Goal: Transaction & Acquisition: Obtain resource

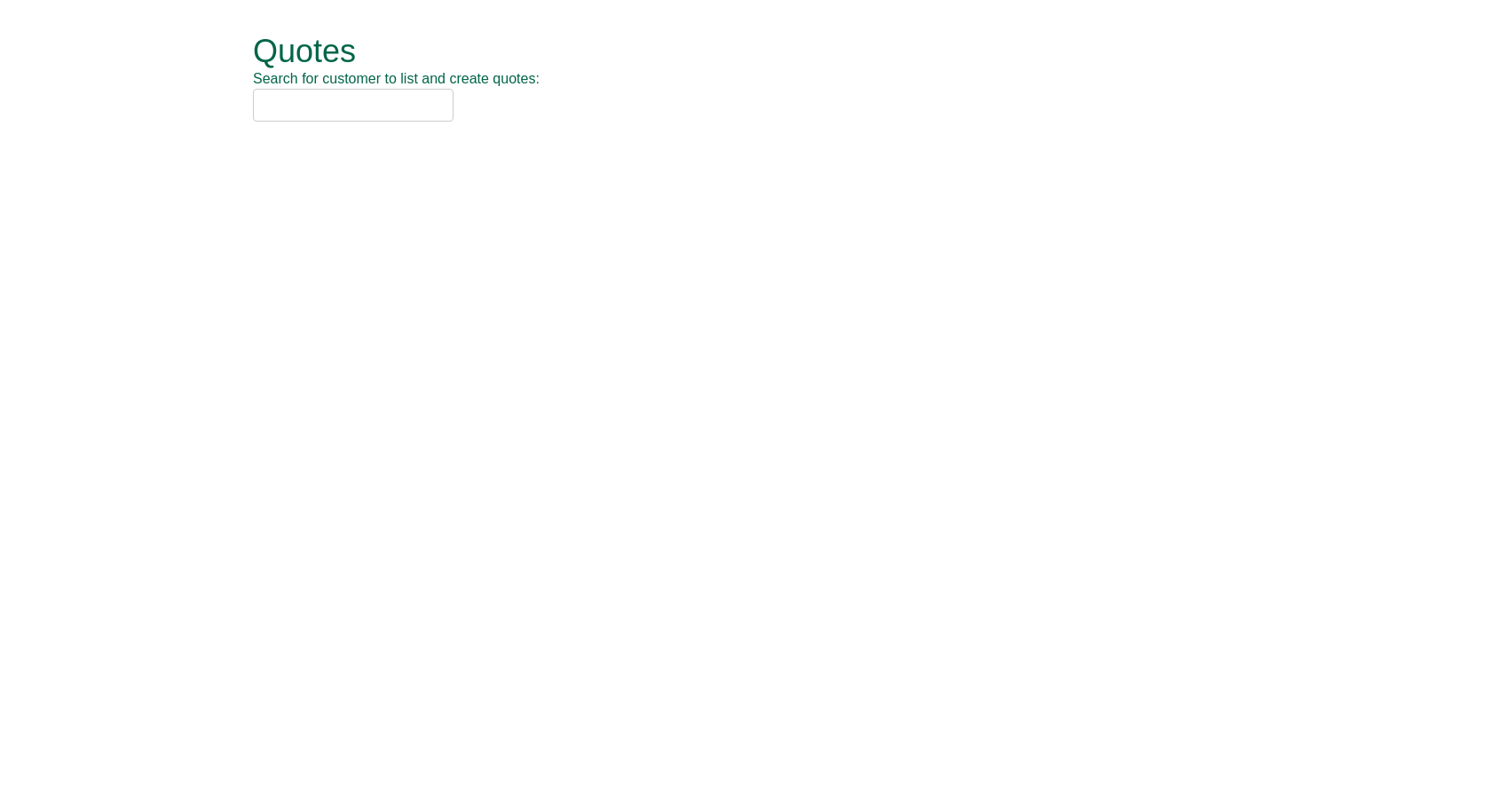
click at [395, 98] on input "text" at bounding box center [354, 105] width 201 height 33
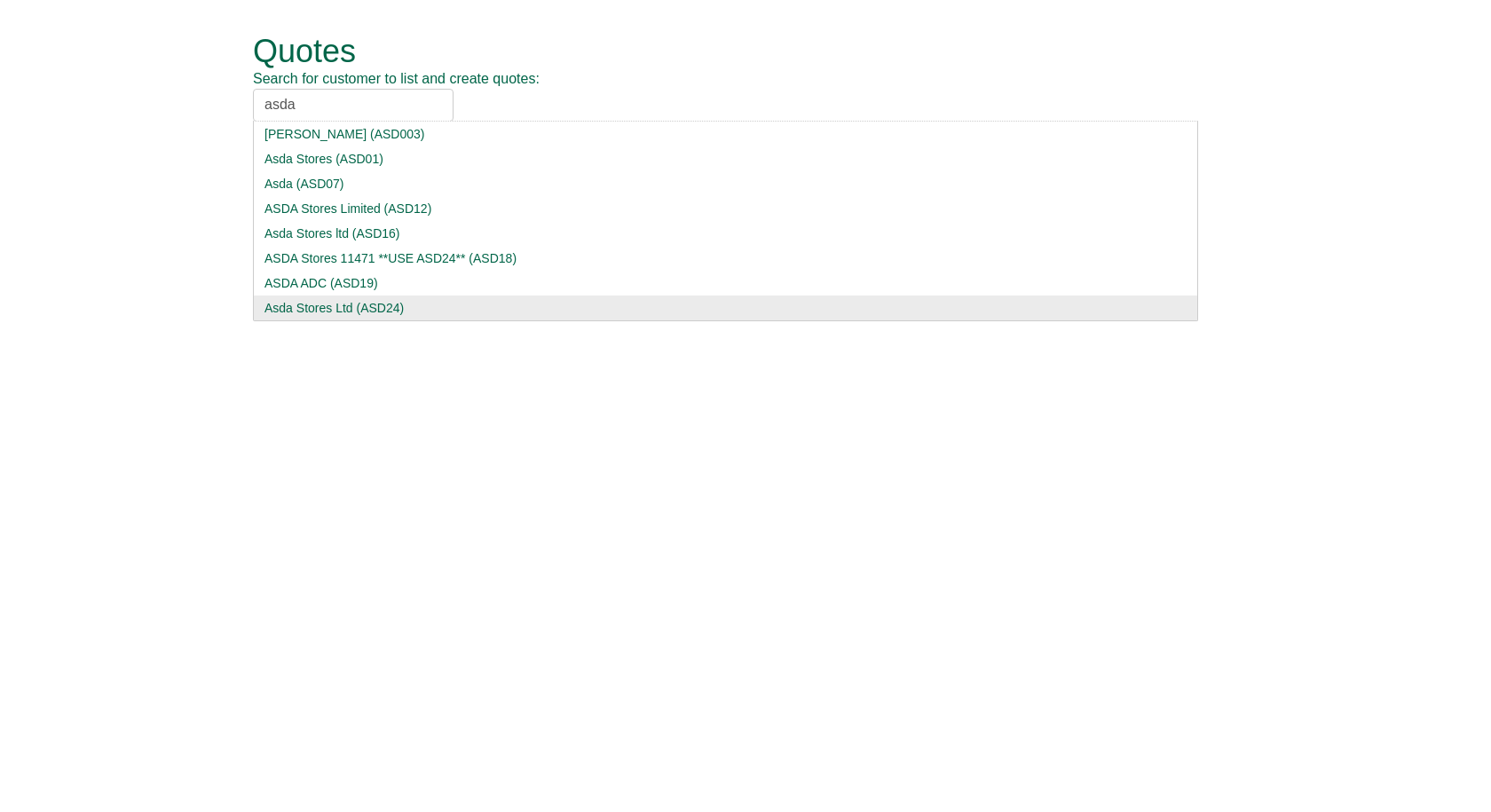
type input "asda"
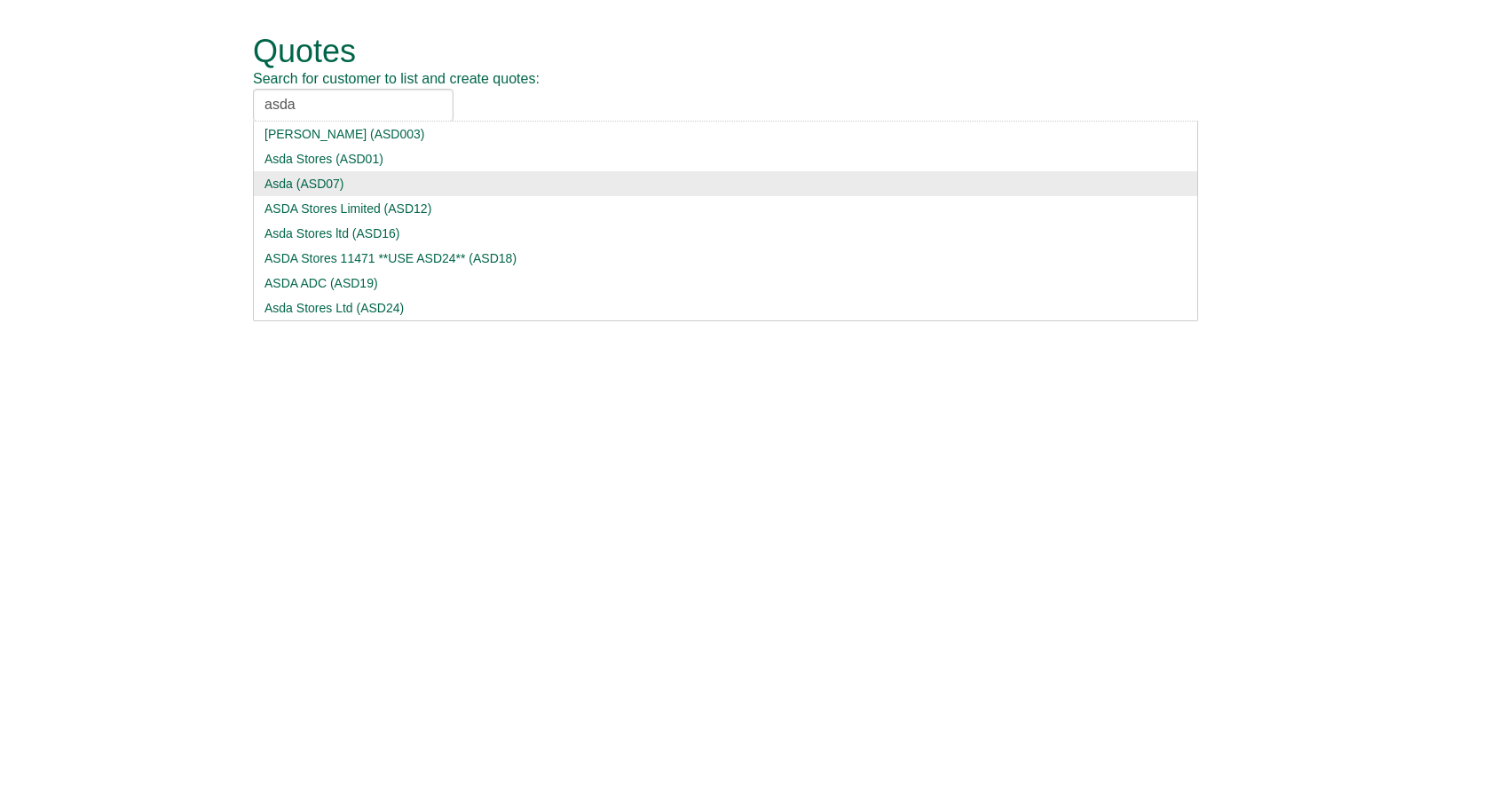
click at [314, 302] on div "Asda Stores Ltd (ASD24)" at bounding box center [725, 308] width 922 height 18
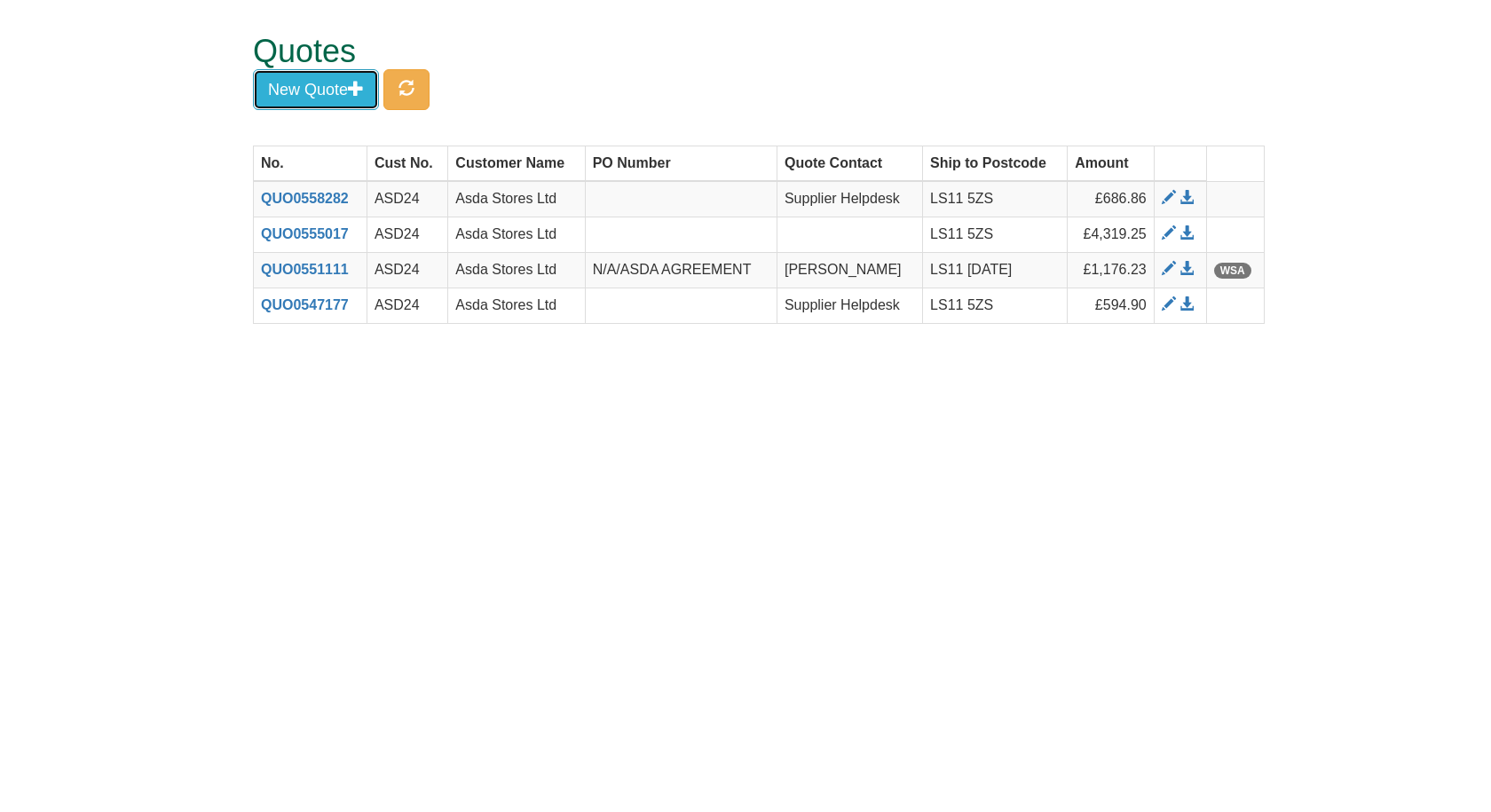
click at [305, 82] on button "New Quote" at bounding box center [316, 90] width 126 height 41
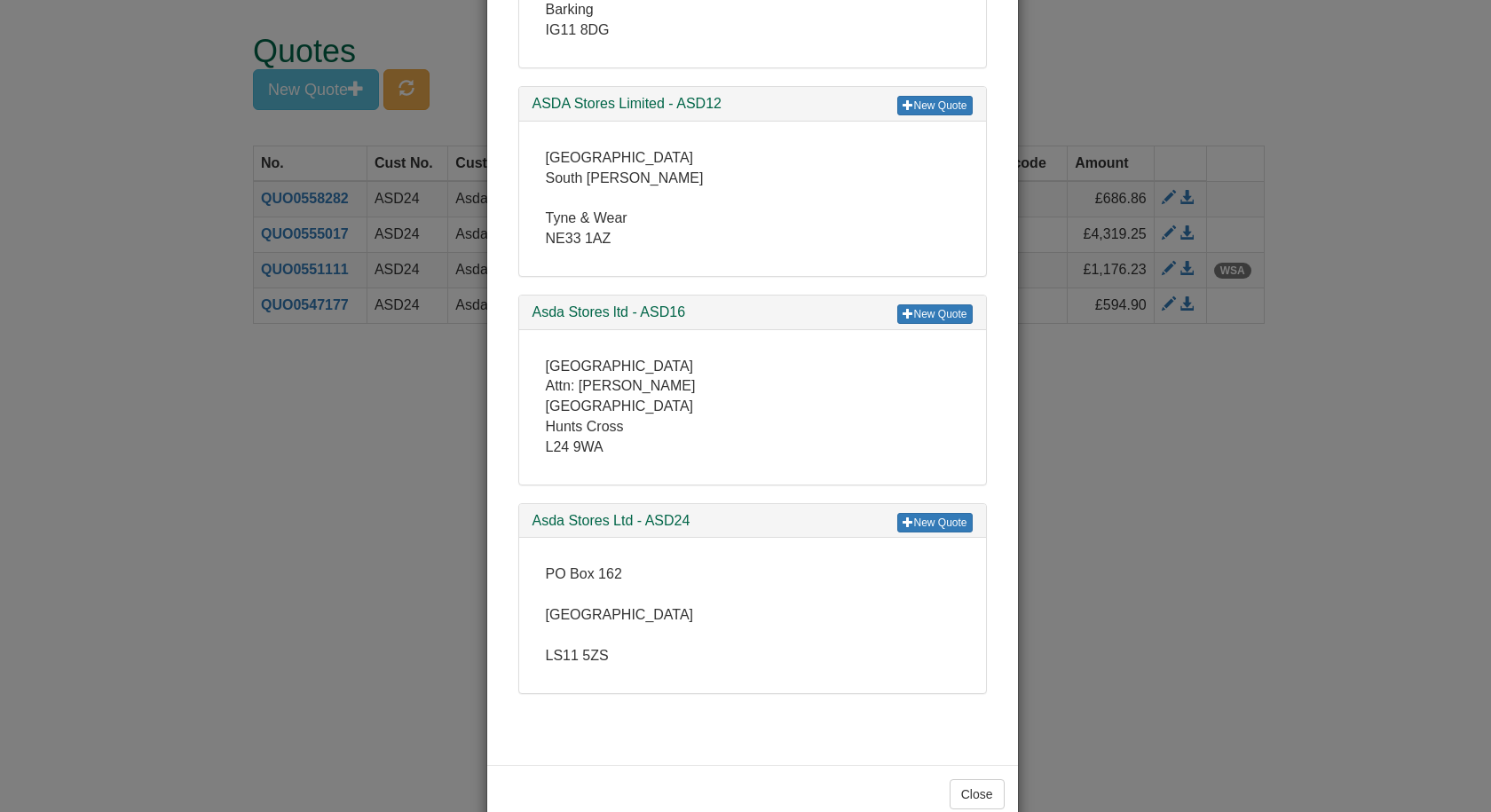
scroll to position [699, 0]
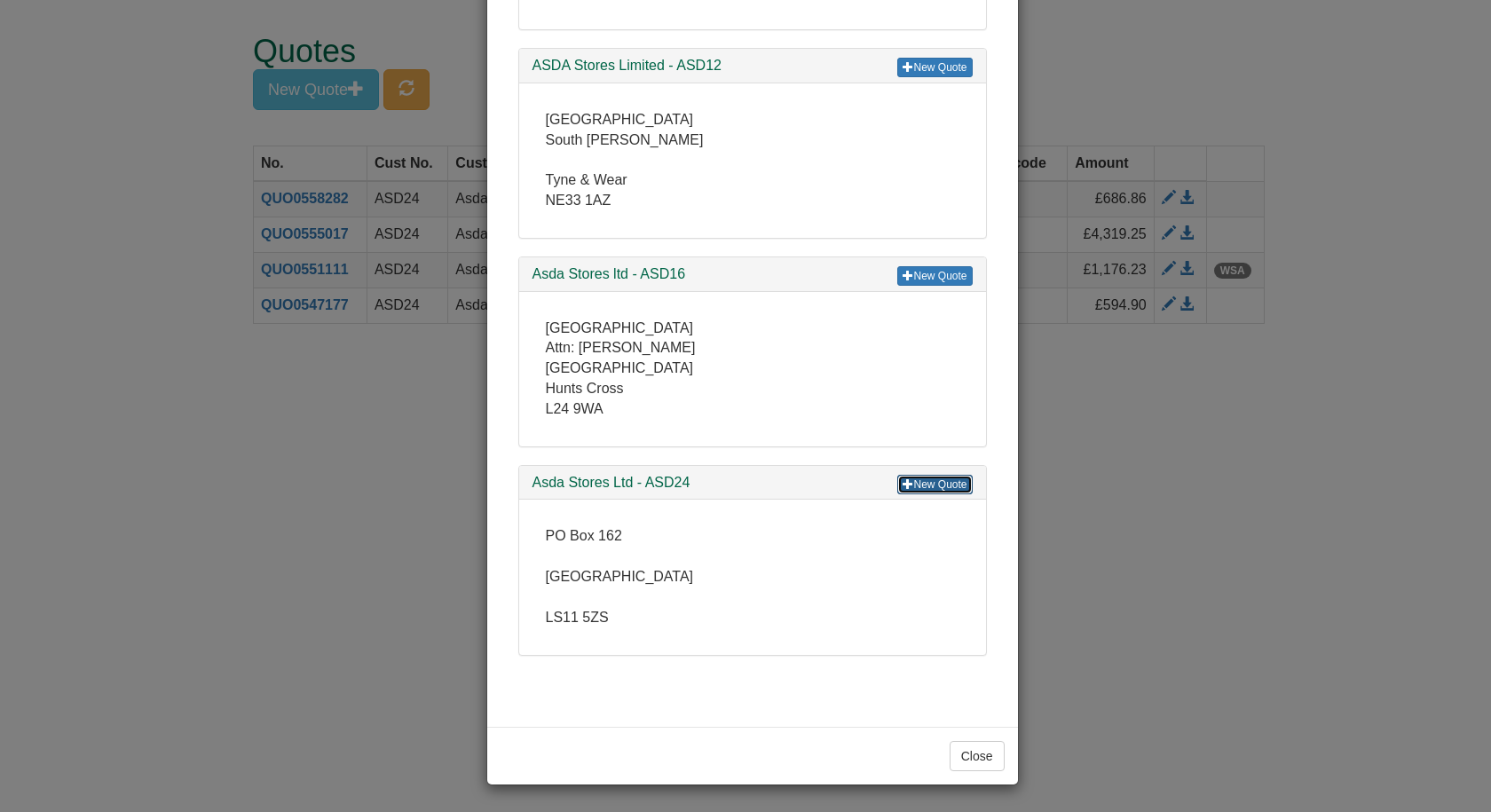
click at [926, 484] on link "New Quote" at bounding box center [934, 484] width 74 height 20
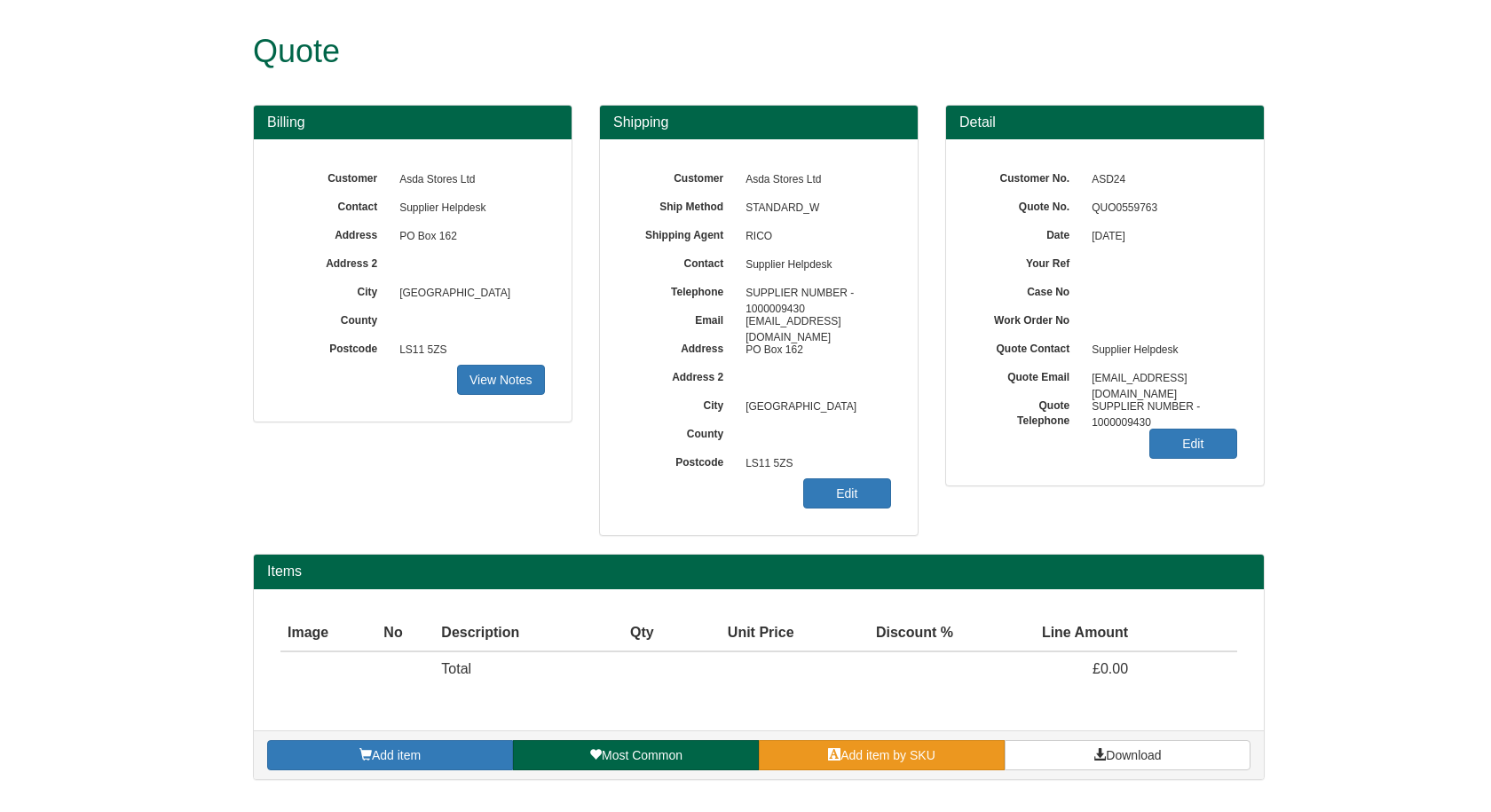
click at [866, 751] on span "Add item by SKU" at bounding box center [888, 756] width 95 height 14
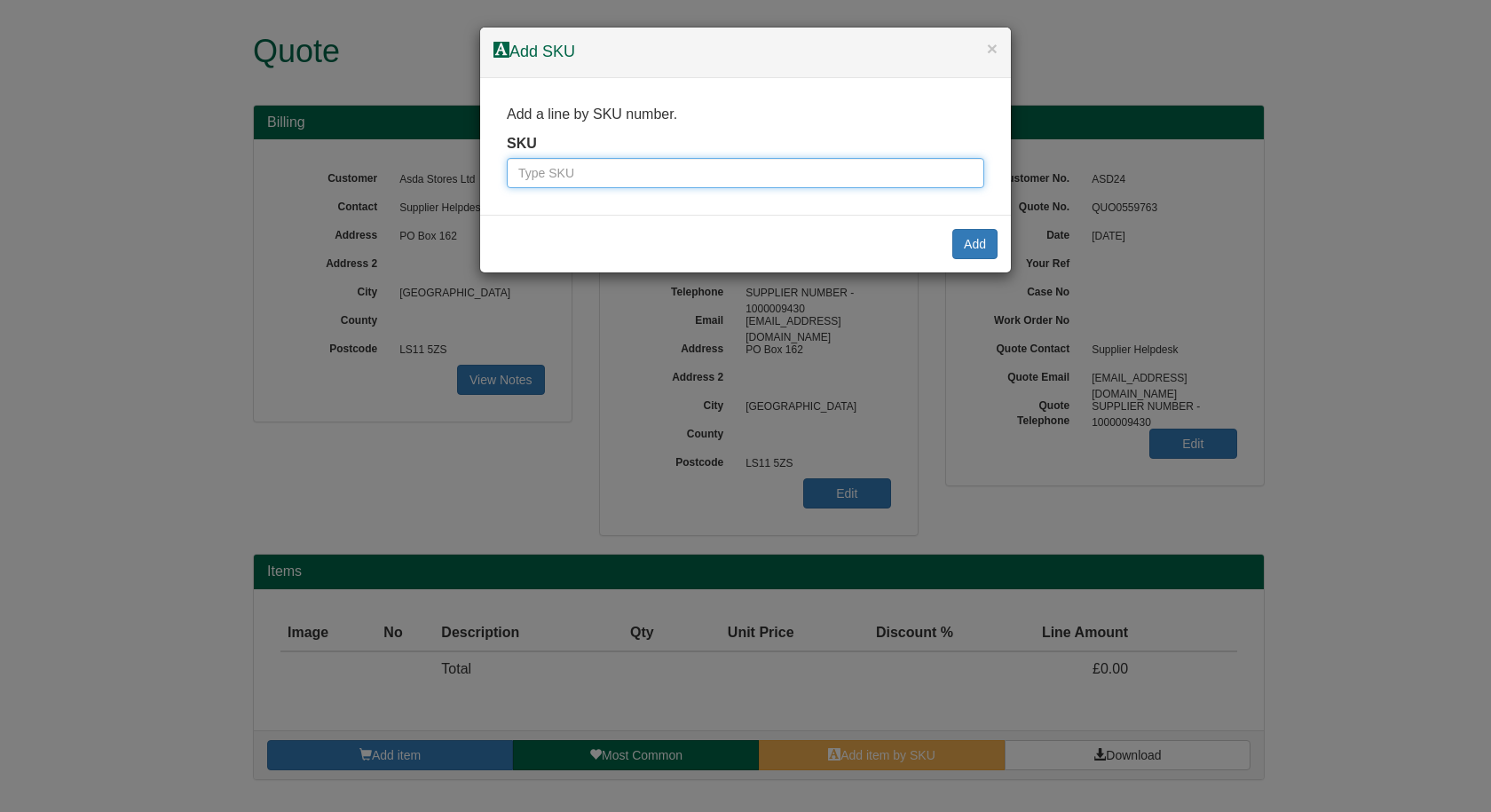
click at [626, 173] on input "text" at bounding box center [745, 173] width 477 height 30
paste input "500000709"
type input "500000709"
click at [976, 237] on button "Add" at bounding box center [975, 244] width 46 height 30
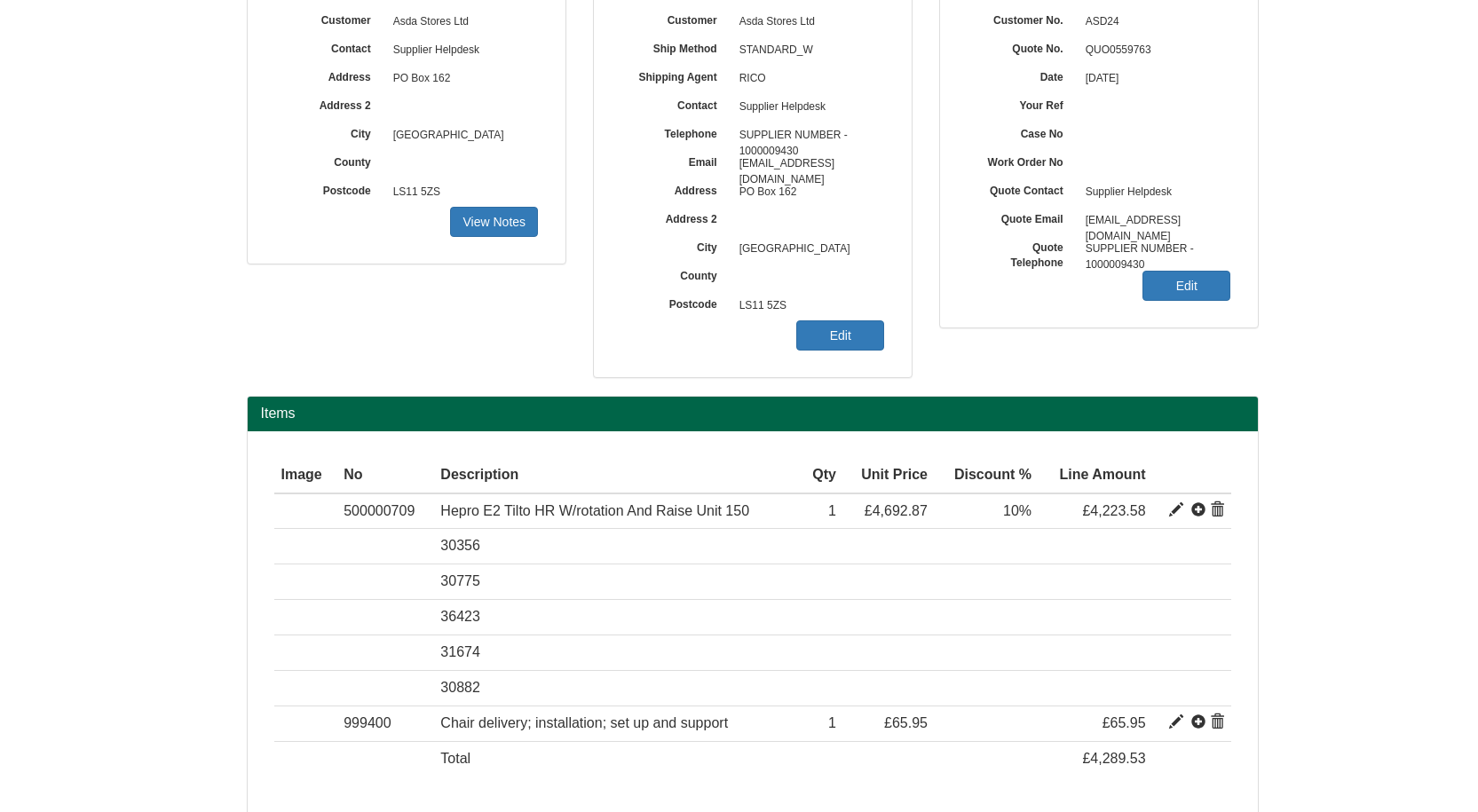
scroll to position [234, 0]
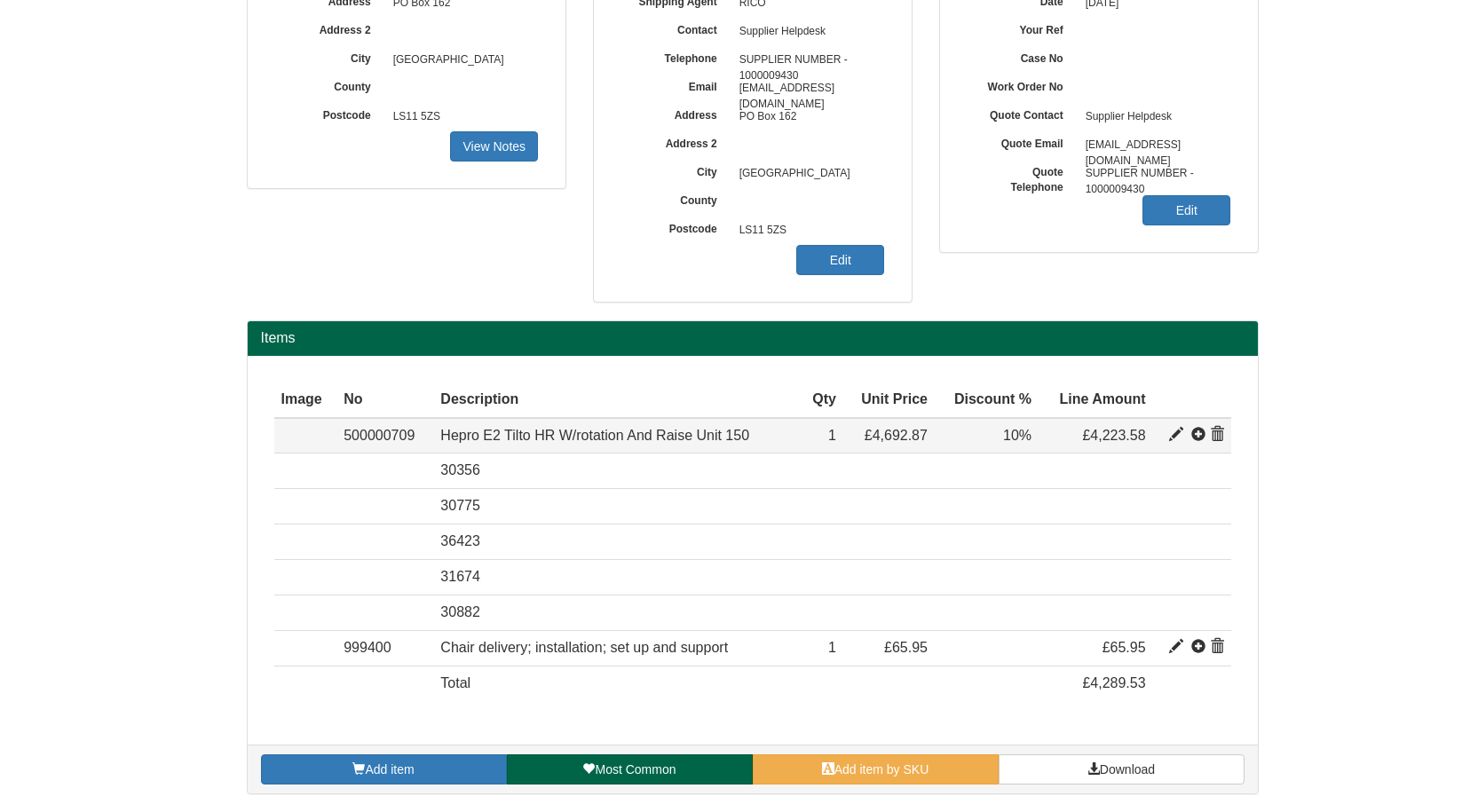
click at [1177, 432] on span at bounding box center [1176, 435] width 14 height 14
type input "Hepro E2 Tilto HR W/rotation And Raise Unit 150"
type input "Fabric: Comfort+ 0049"
type input "3352.05"
type input "4692.87"
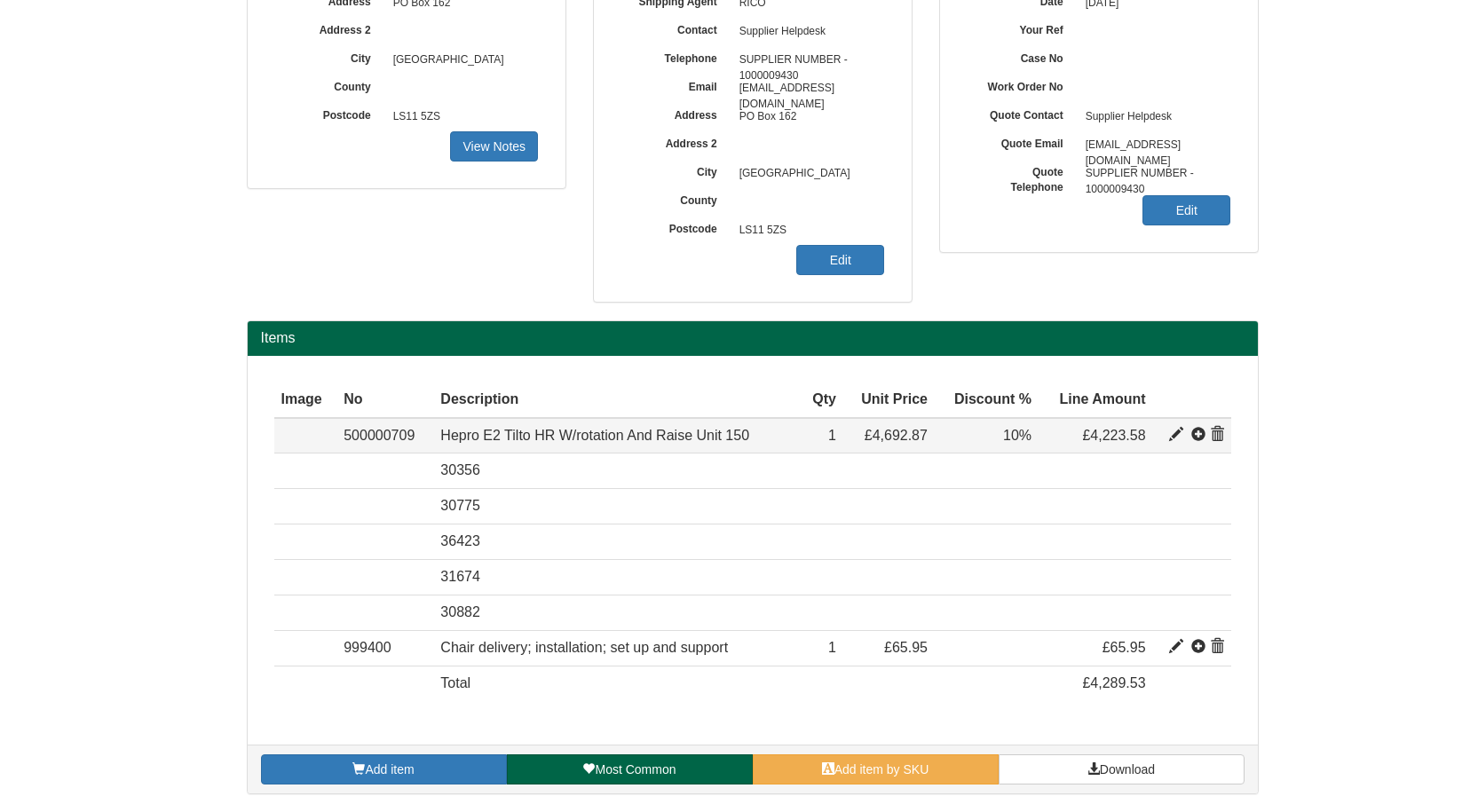
type input "4692.87"
type input "1"
type input "10.00"
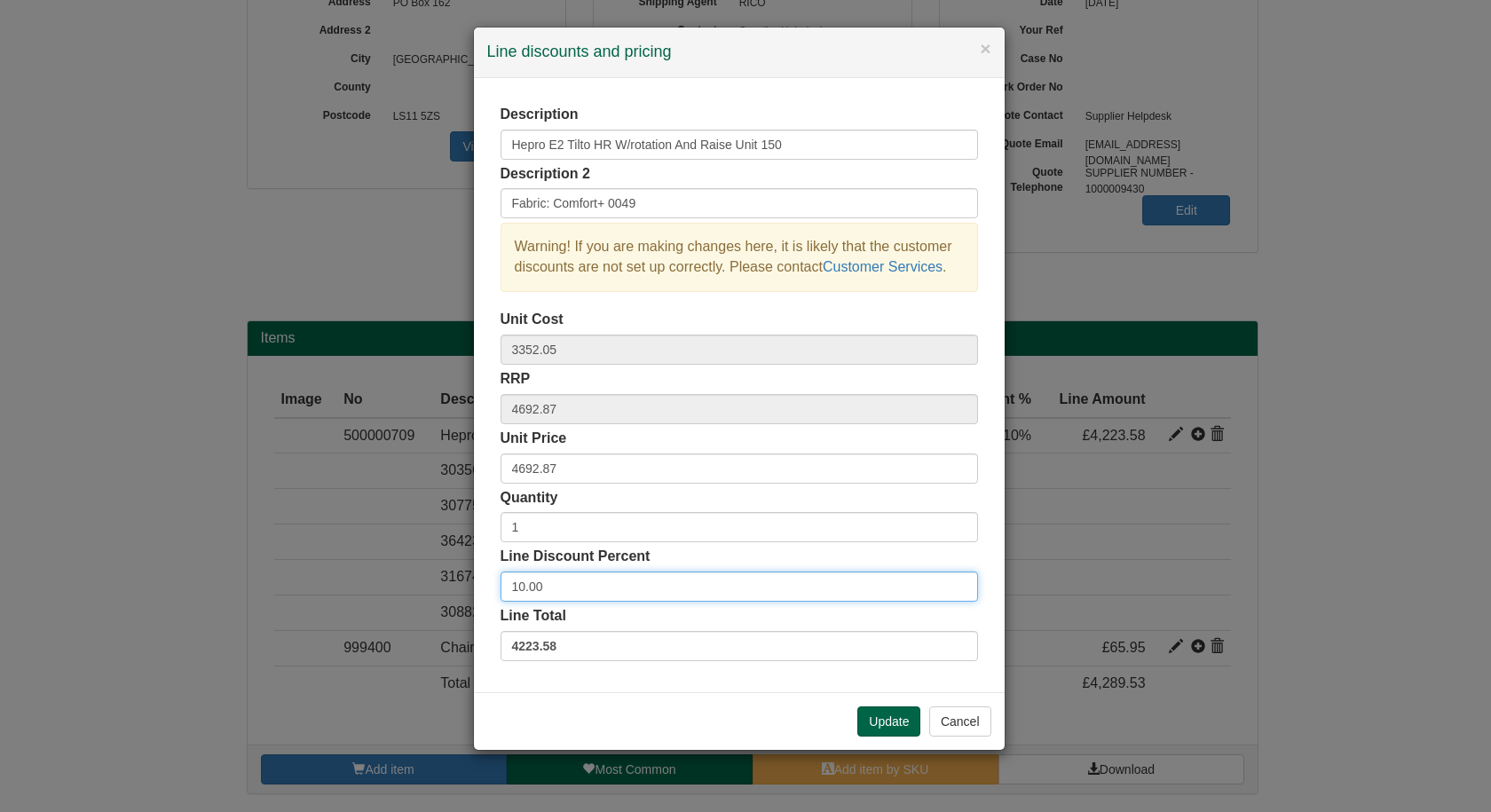
drag, startPoint x: 570, startPoint y: 581, endPoint x: 495, endPoint y: 582, distance: 75.0
click at [495, 582] on div "Description Hepro E2 Tilto HR W/rotation And Raise Unit 150 Description 2 Fabri…" at bounding box center [739, 385] width 531 height 614
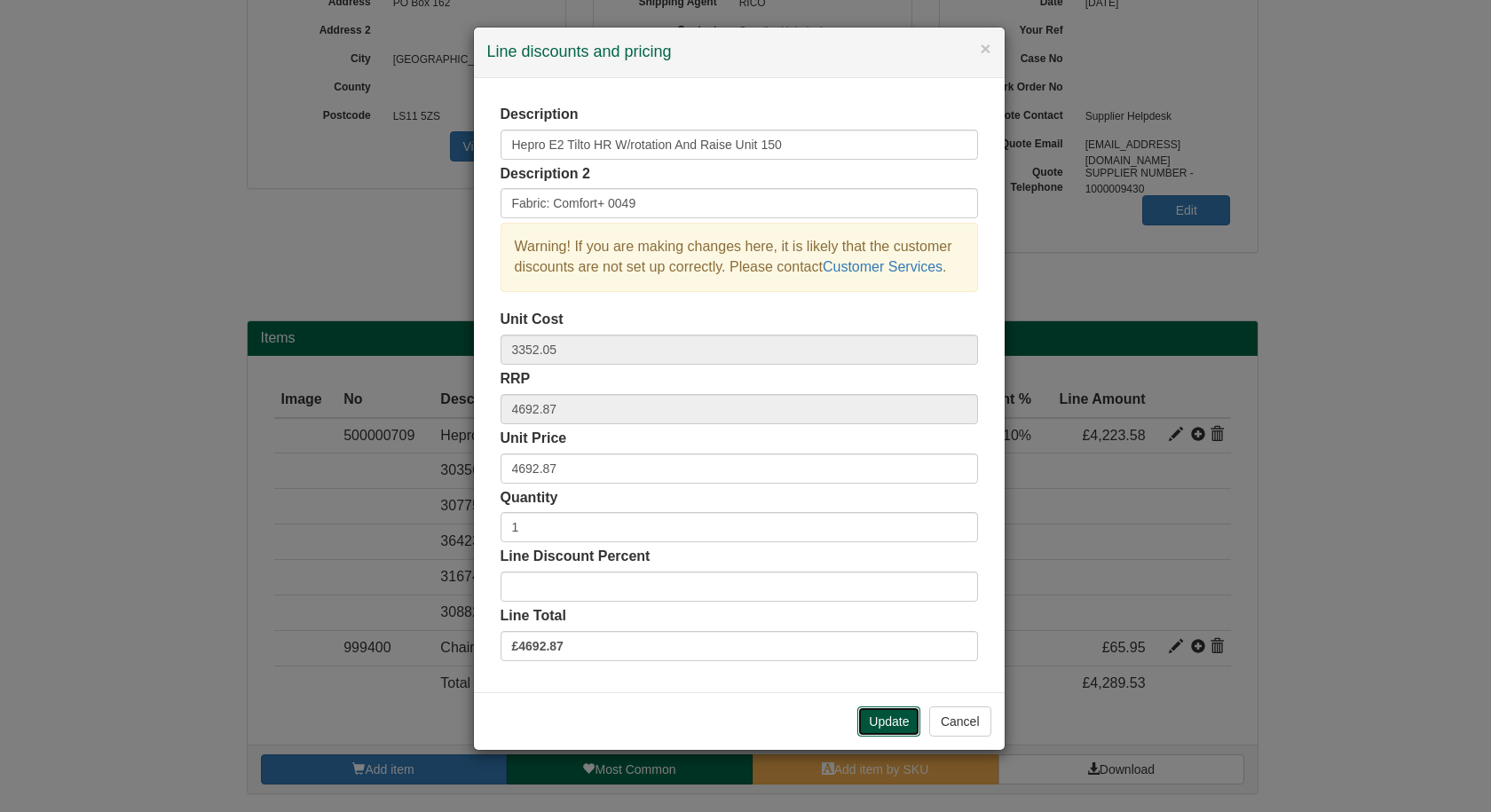
click at [894, 714] on button "Update" at bounding box center [889, 722] width 63 height 30
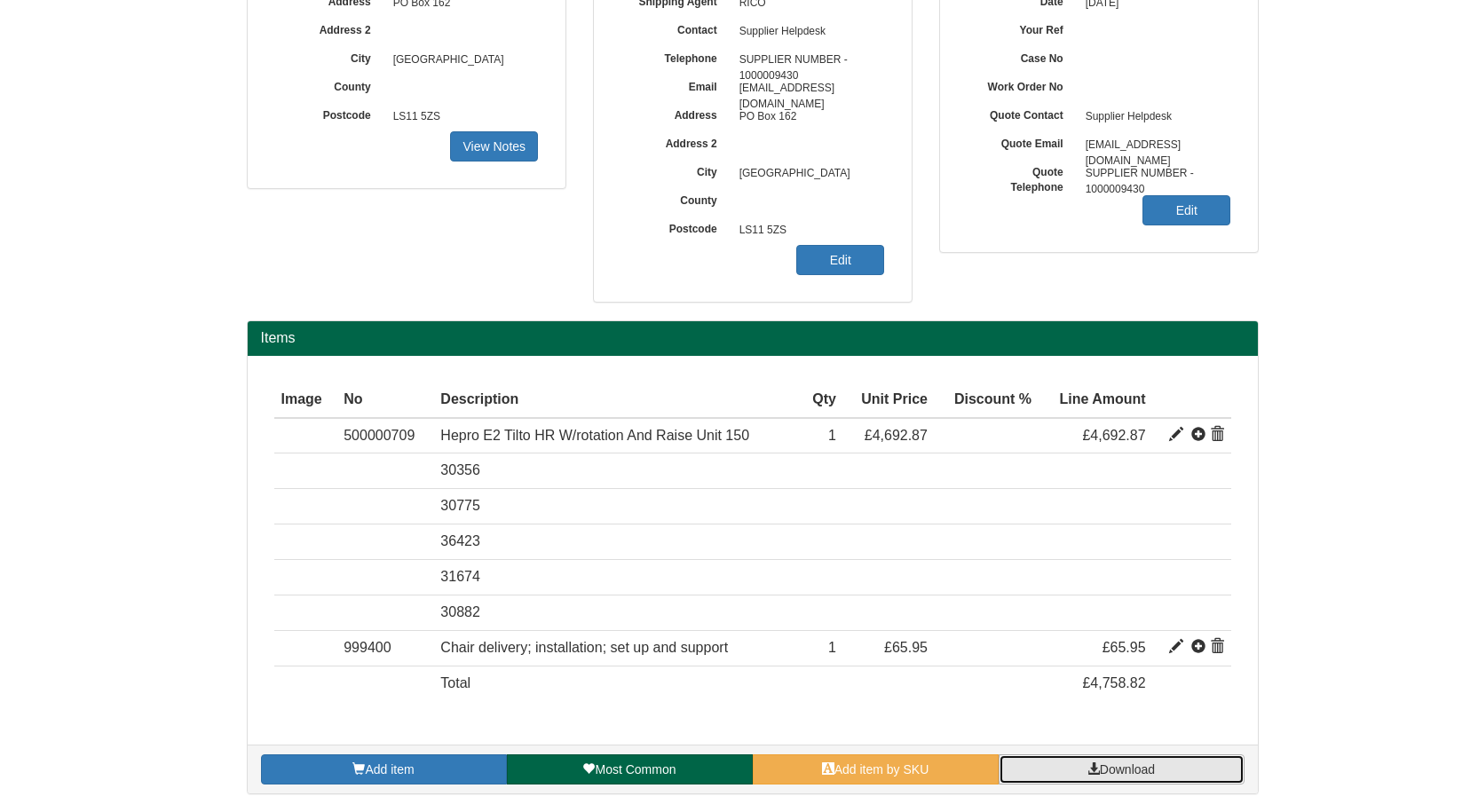
click at [1109, 763] on span "Download" at bounding box center [1126, 770] width 55 height 14
